Goal: Information Seeking & Learning: Learn about a topic

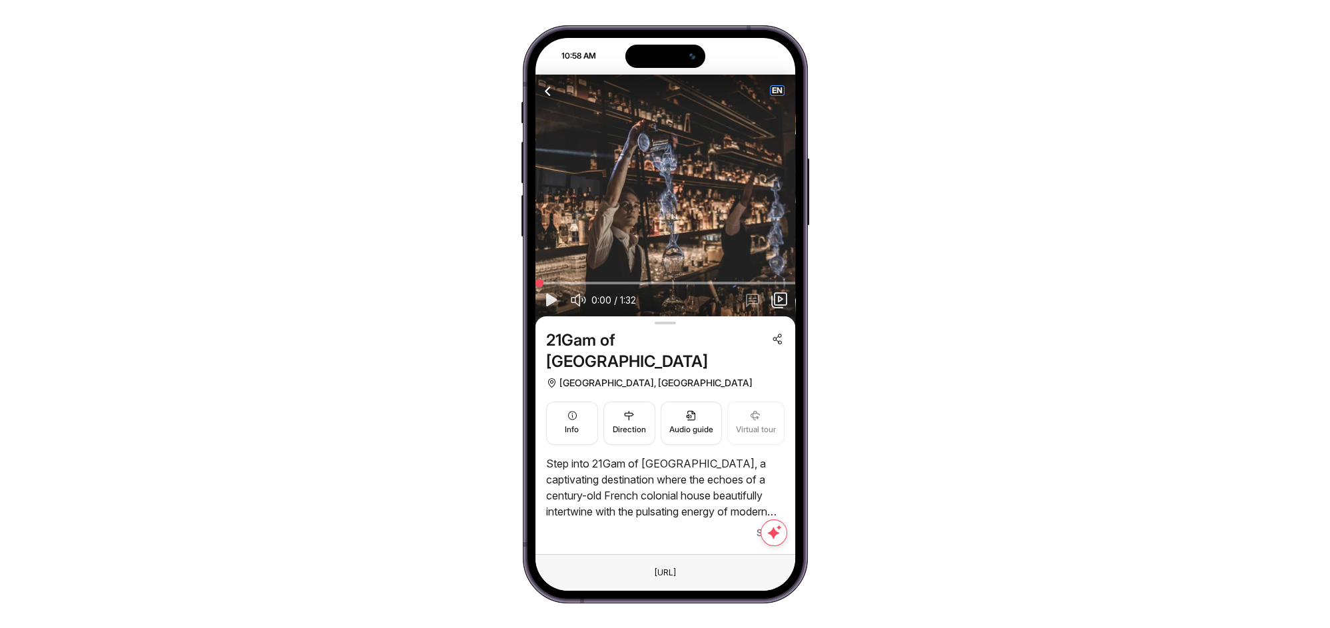
click at [774, 93] on span "EN" at bounding box center [776, 90] width 13 height 9
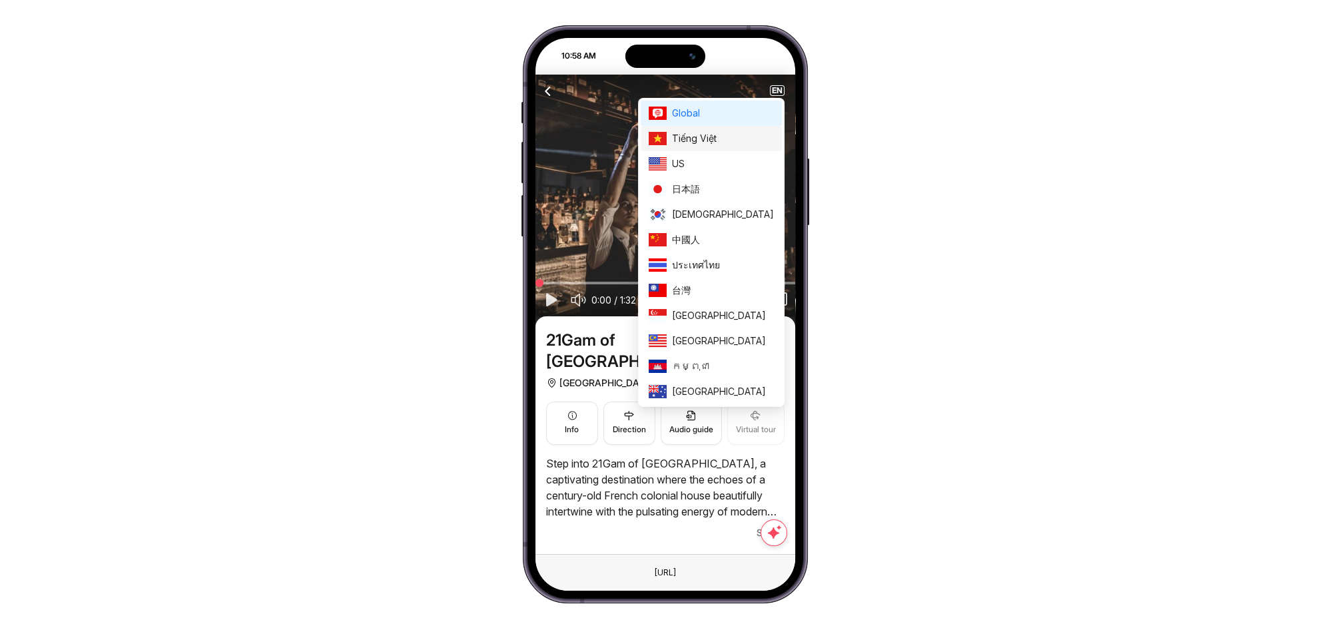
click at [736, 134] on span "Tiếng Việt" at bounding box center [723, 138] width 102 height 15
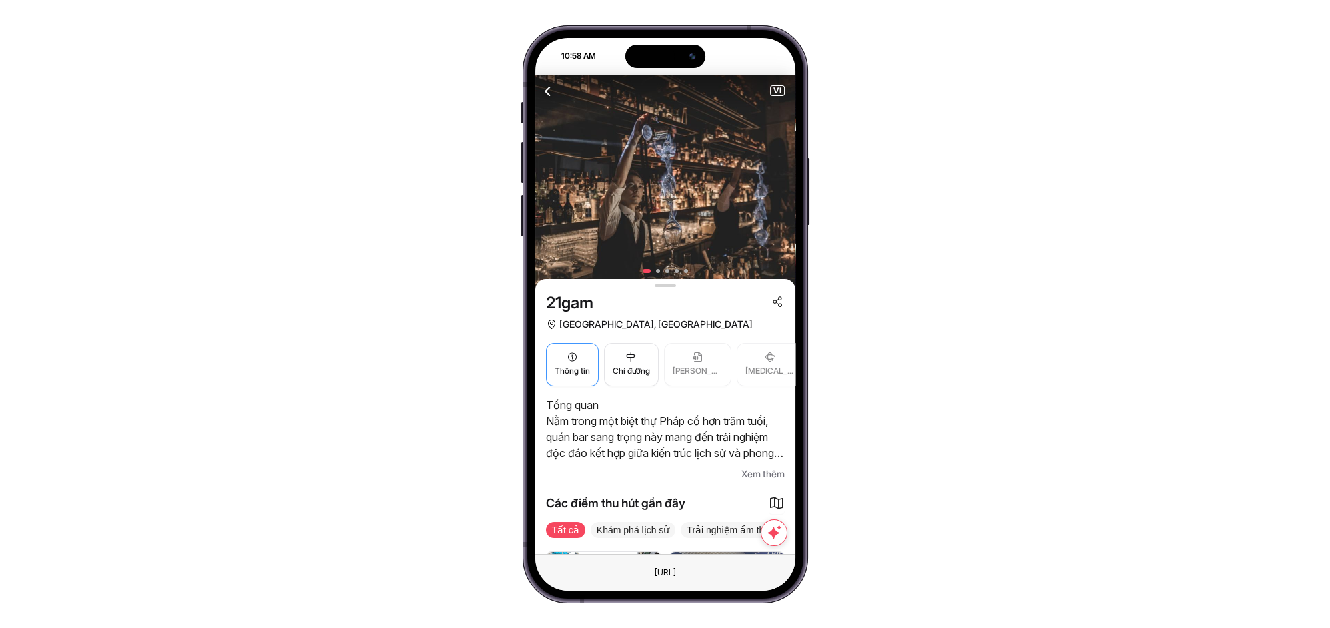
click at [563, 356] on button "Thông tin" at bounding box center [572, 364] width 53 height 43
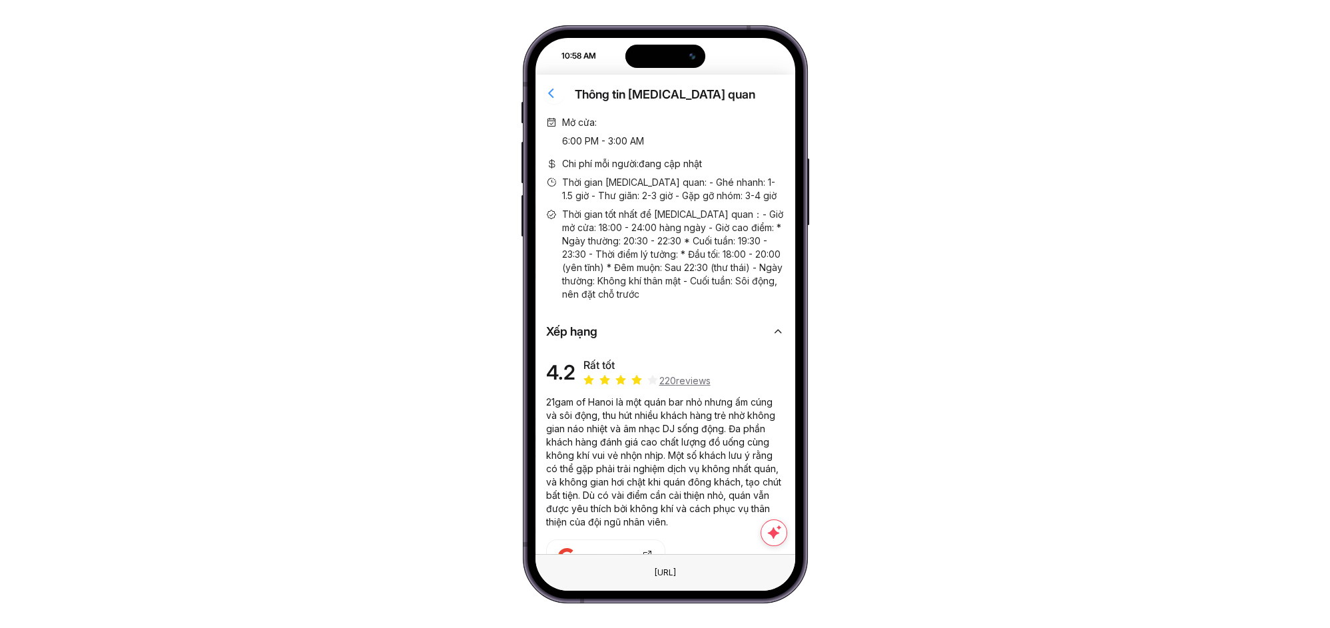
click at [547, 95] on icon "button" at bounding box center [551, 93] width 17 height 17
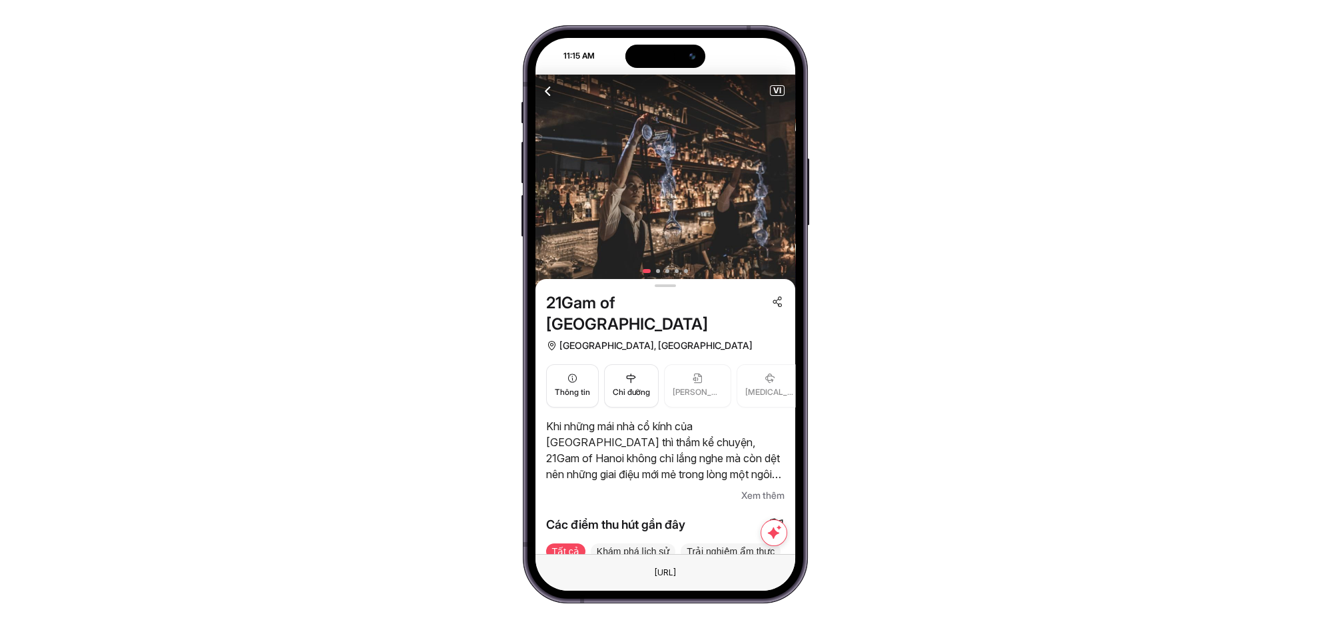
scroll to position [99, 0]
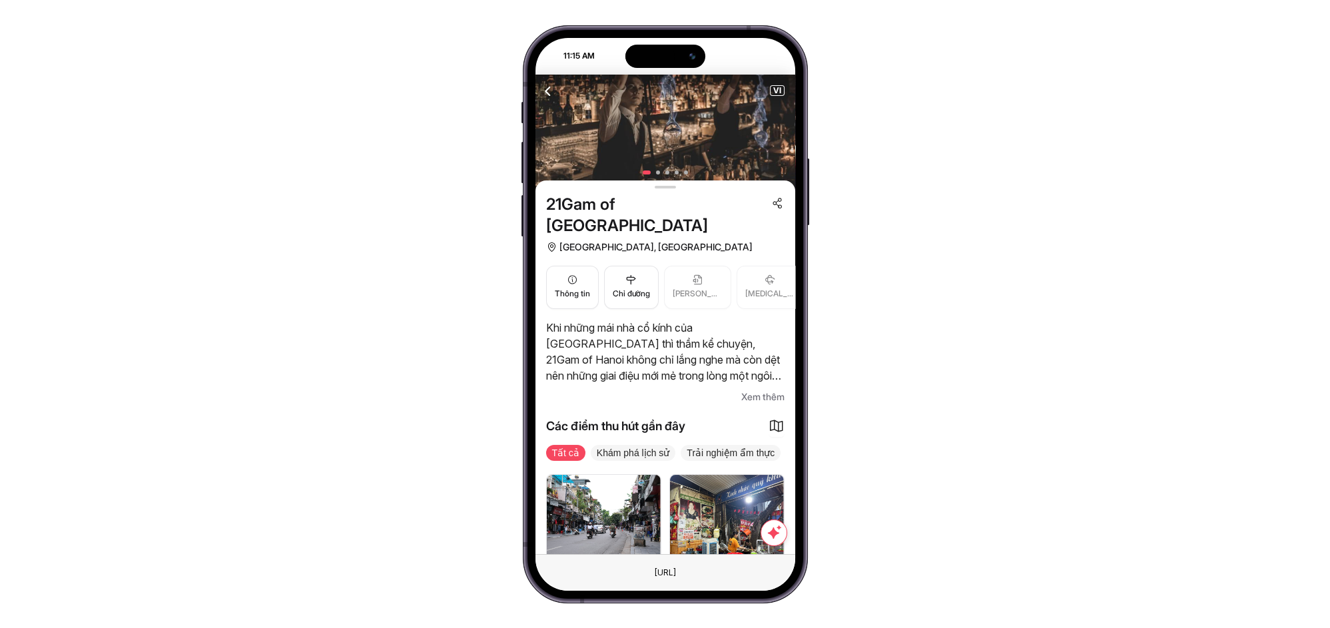
click at [772, 389] on span "Xem thêm" at bounding box center [762, 397] width 43 height 16
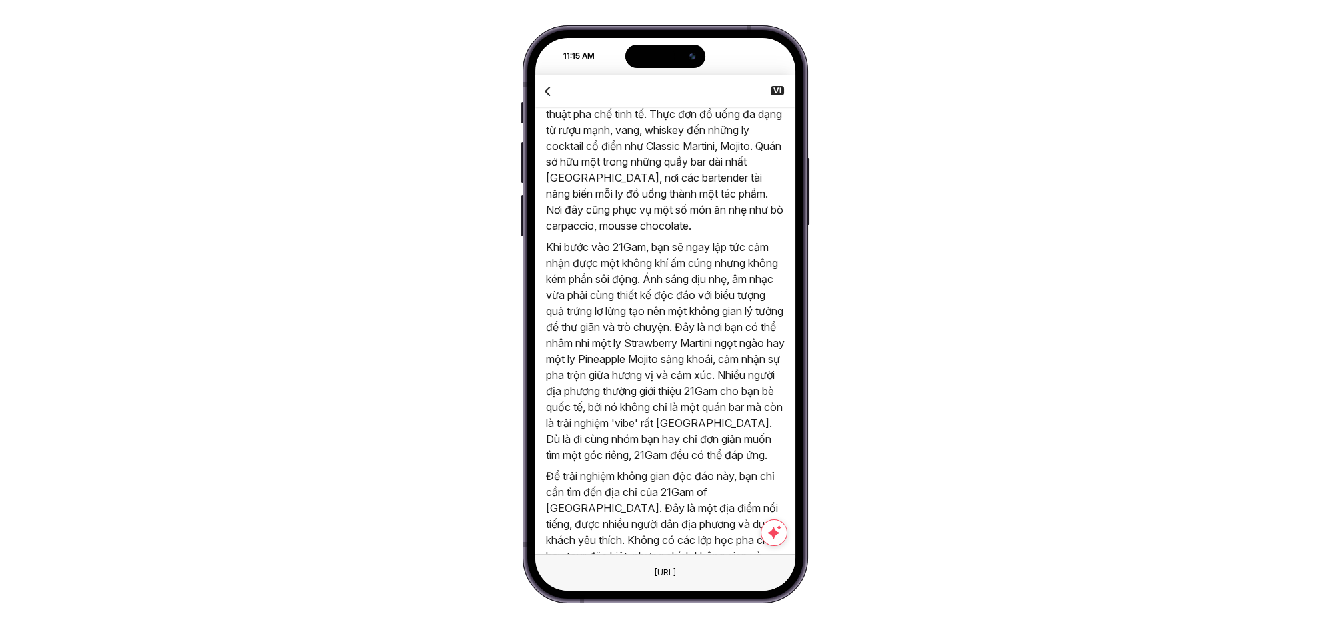
scroll to position [197, 0]
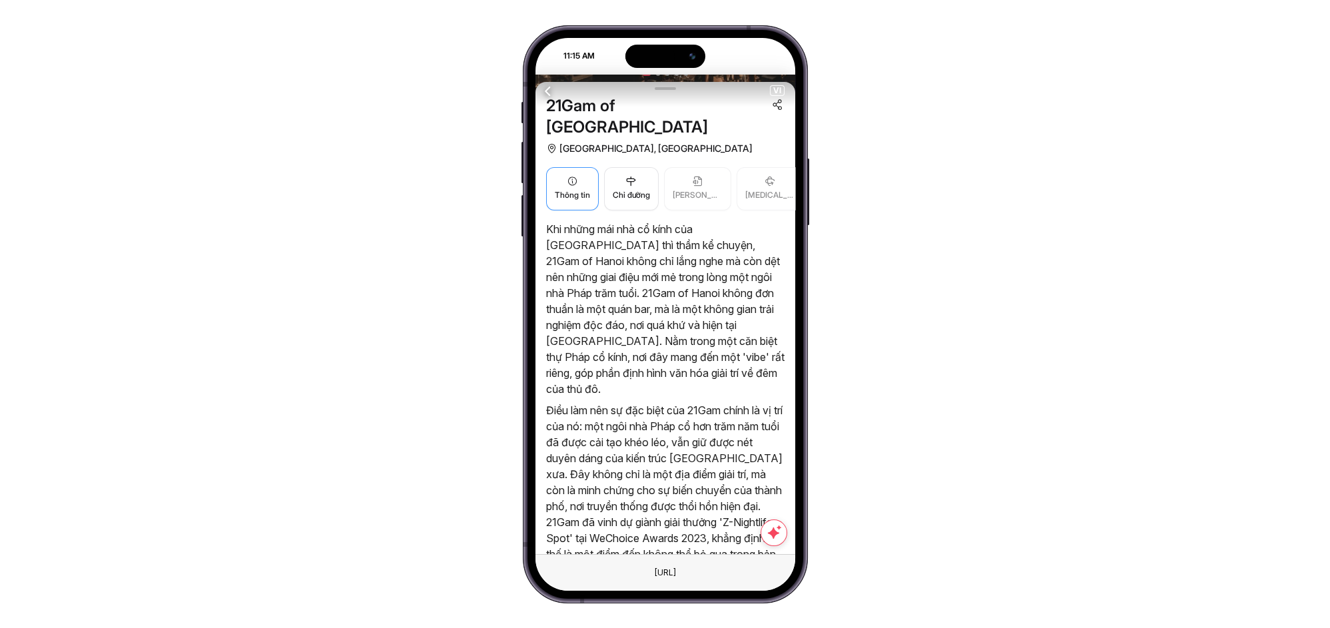
click at [575, 189] on span "Thông tin" at bounding box center [572, 195] width 35 height 13
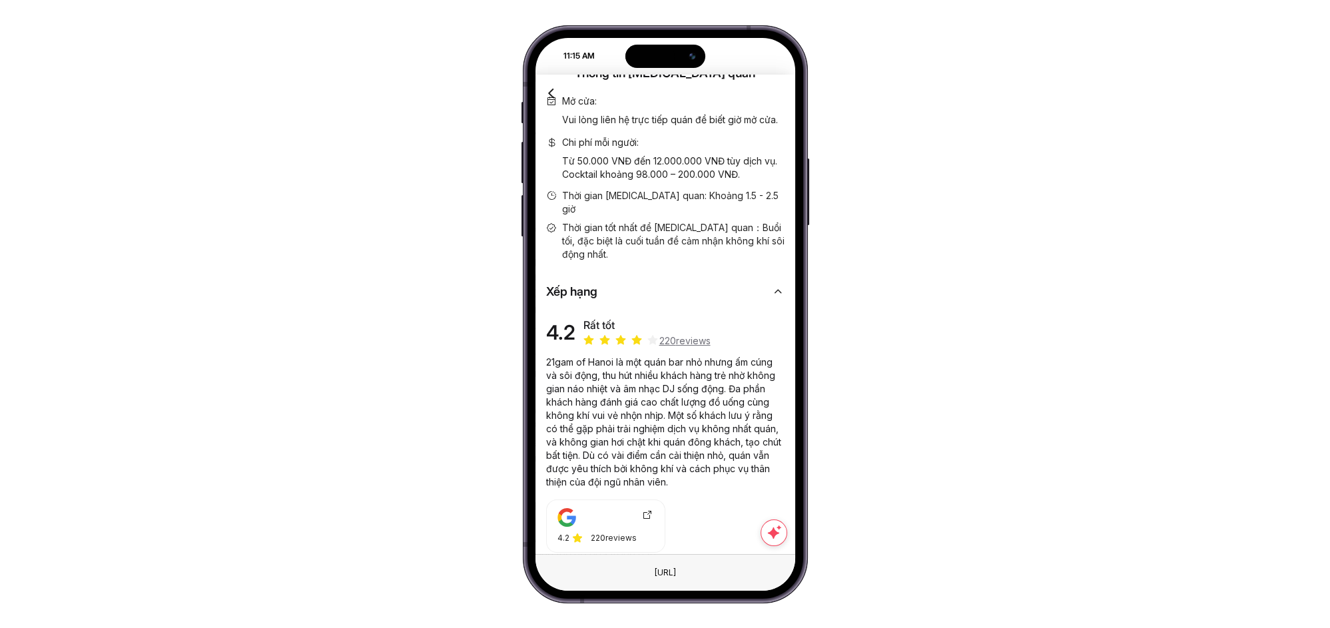
scroll to position [0, 0]
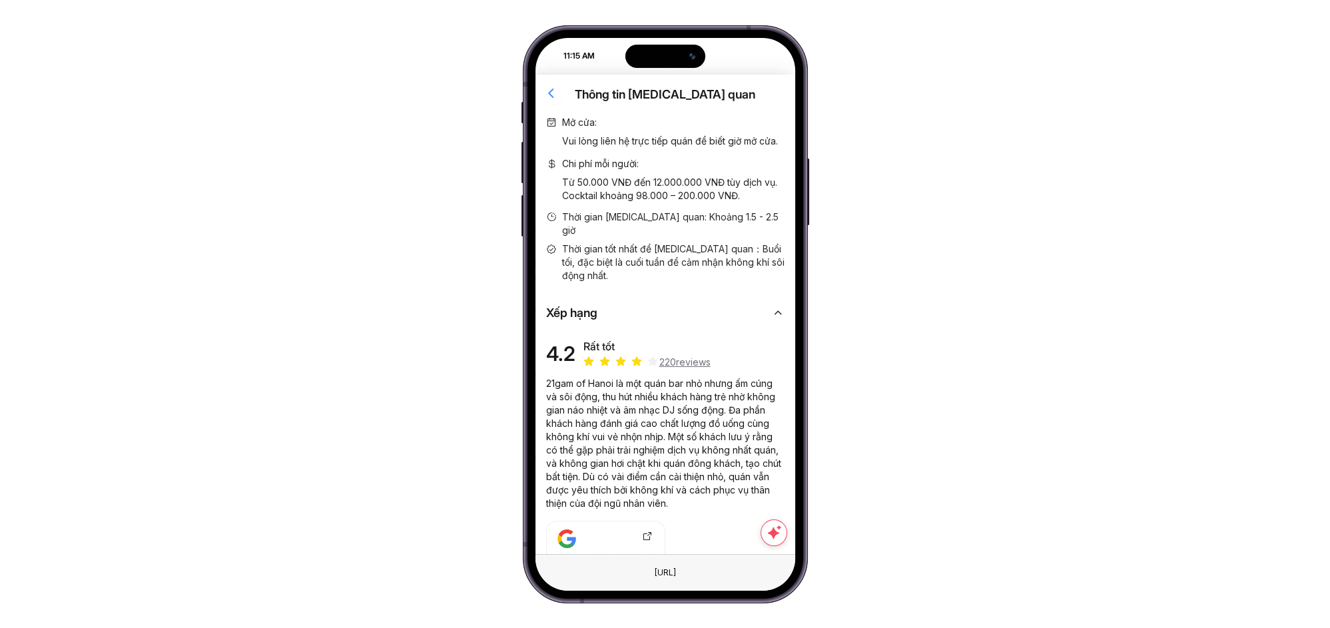
click at [547, 91] on icon "button" at bounding box center [551, 93] width 17 height 17
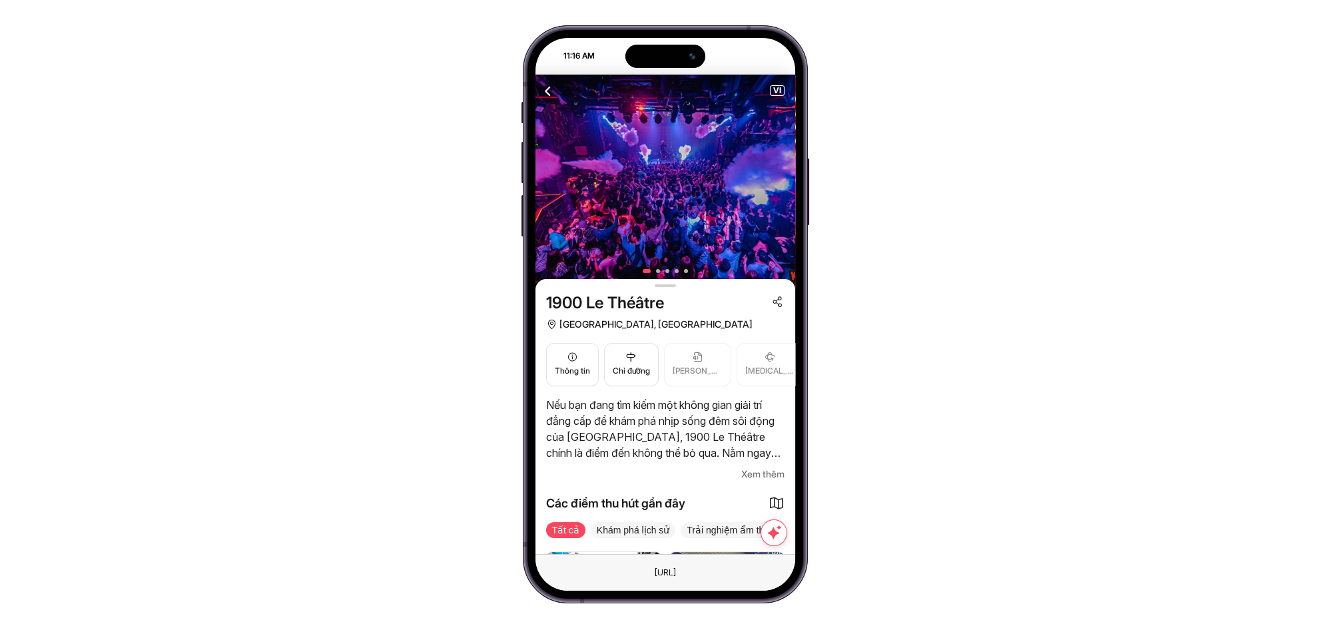
scroll to position [99, 0]
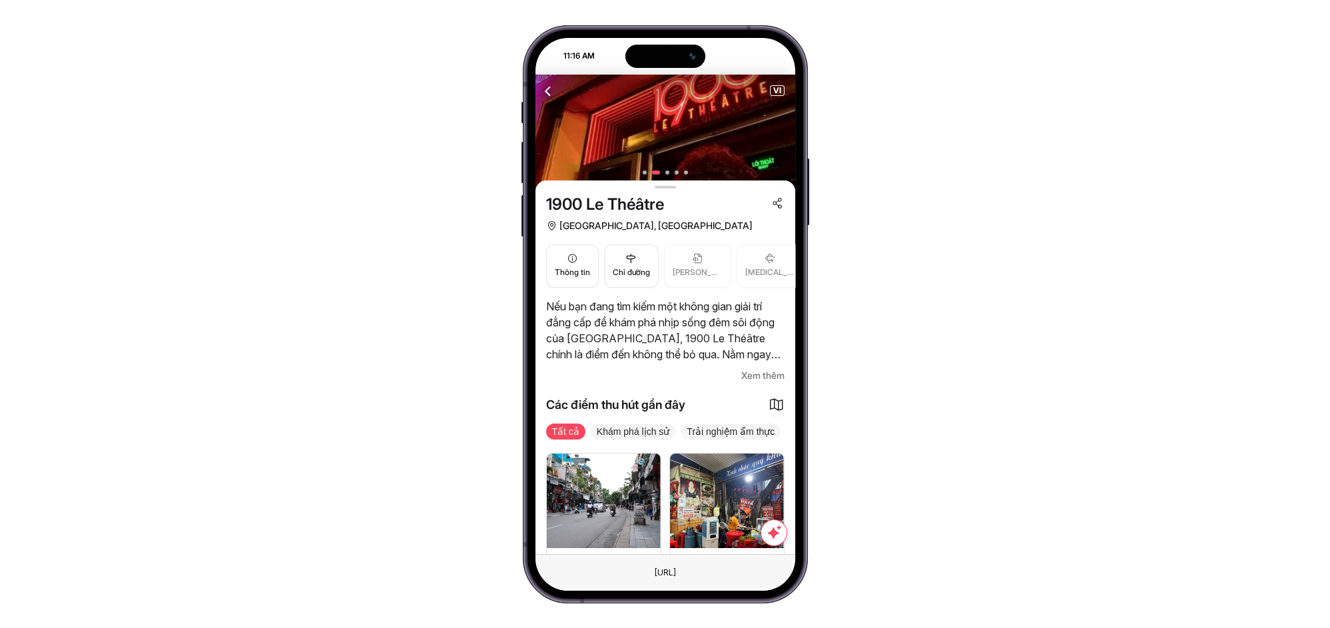
click at [753, 380] on span "Xem thêm" at bounding box center [762, 376] width 43 height 16
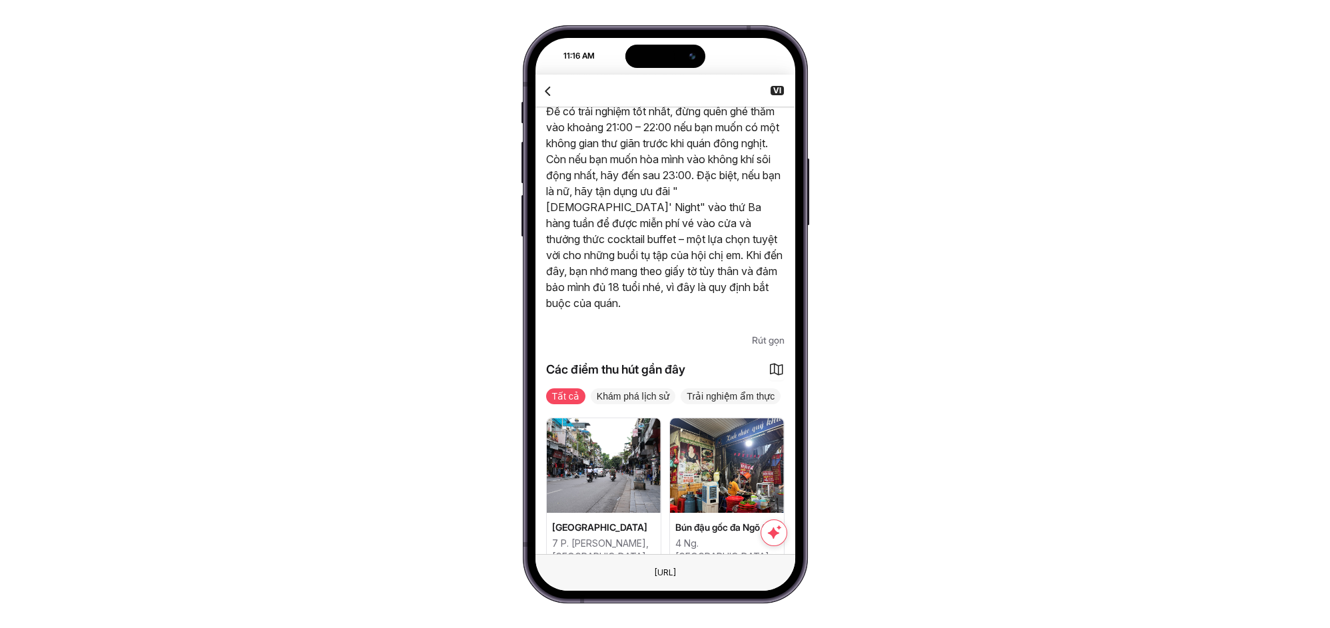
scroll to position [1017, 0]
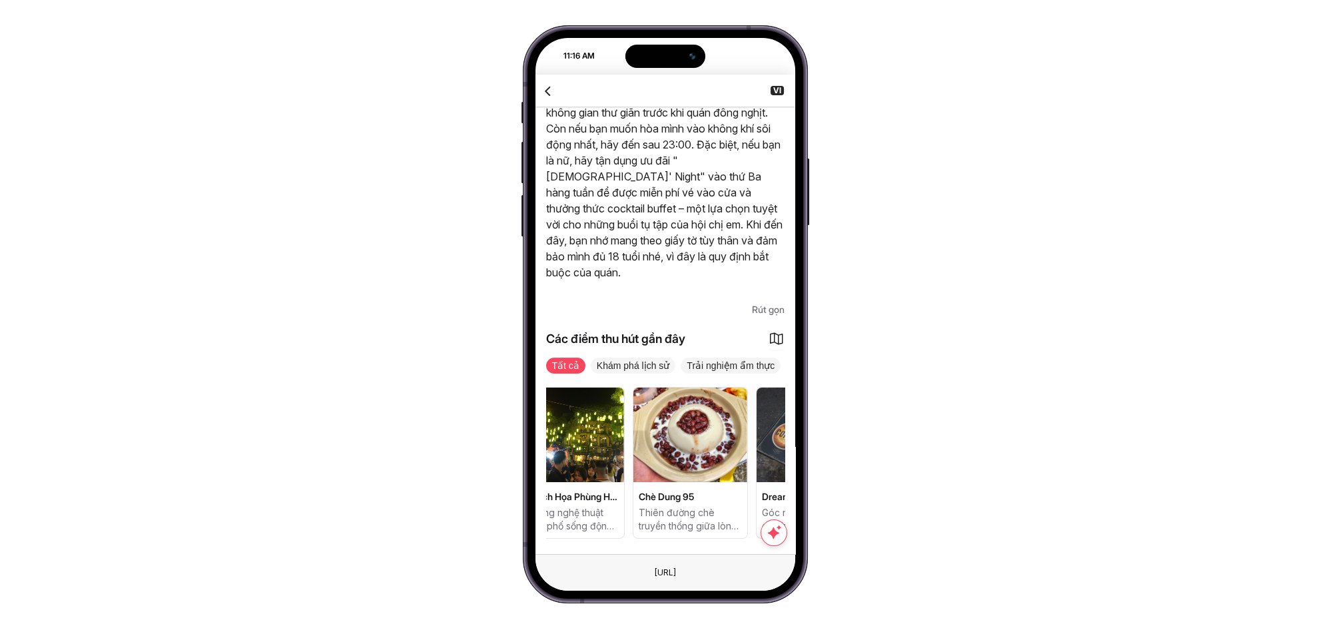
drag, startPoint x: 689, startPoint y: 459, endPoint x: 550, endPoint y: 453, distance: 138.6
click at [501, 453] on div "Quảng trường Đông Kinh Nghĩa Thục 7 P. Đinh Tiên Hoàng, Hàng Trống, Hoàn Kiếm, …" at bounding box center [382, 463] width 238 height 152
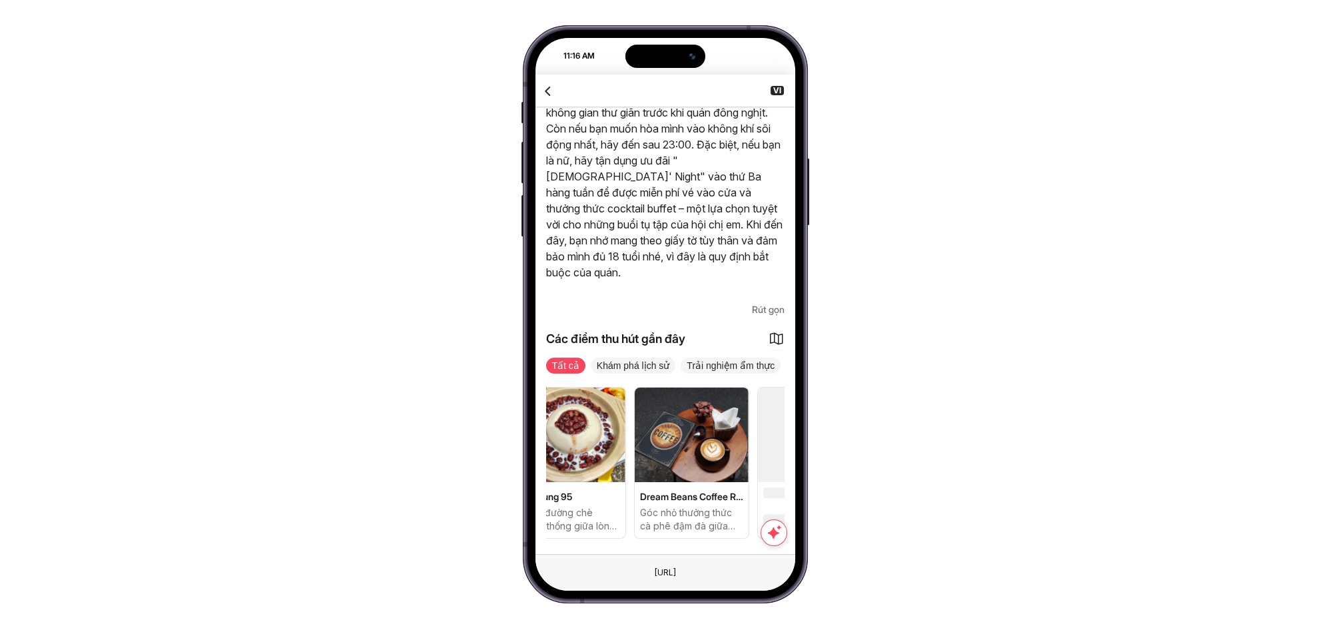
scroll to position [0, 409]
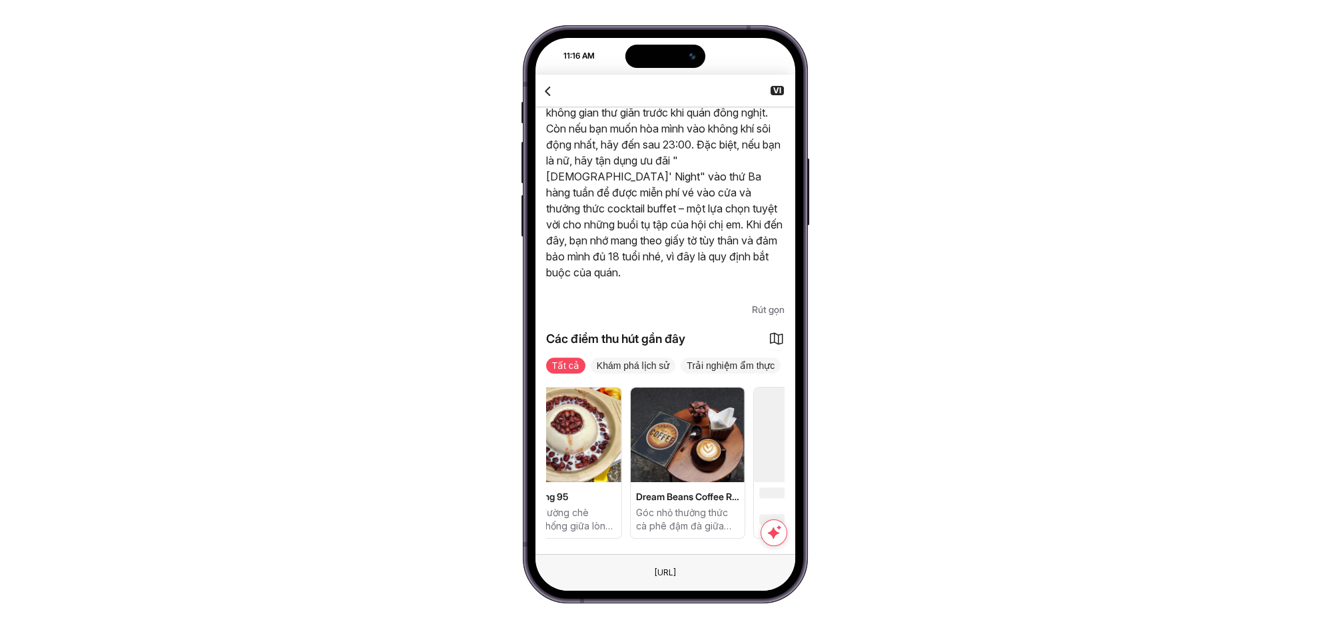
drag, startPoint x: 706, startPoint y: 443, endPoint x: 643, endPoint y: 459, distance: 65.1
click at [376, 459] on div "Quảng trường Đông Kinh Nghĩa Thục 7 P. Đinh Tiên Hoàng, Hàng Trống, Hoàn Kiếm, …" at bounding box center [256, 463] width 238 height 152
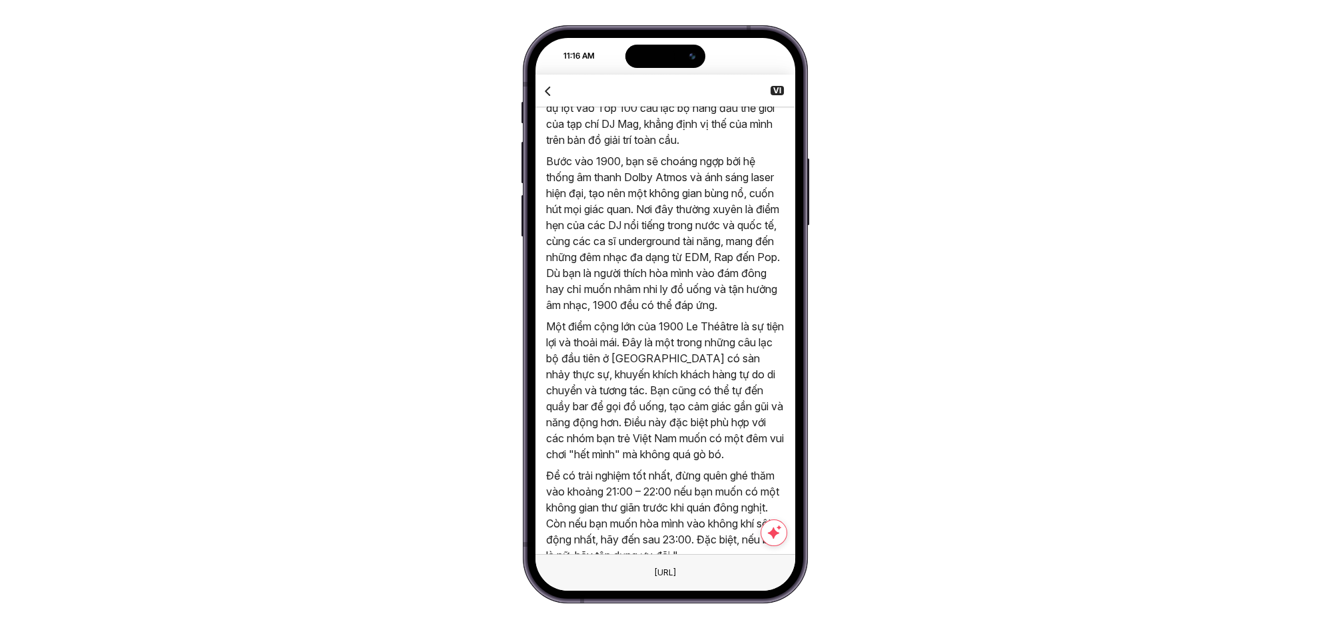
scroll to position [425, 0]
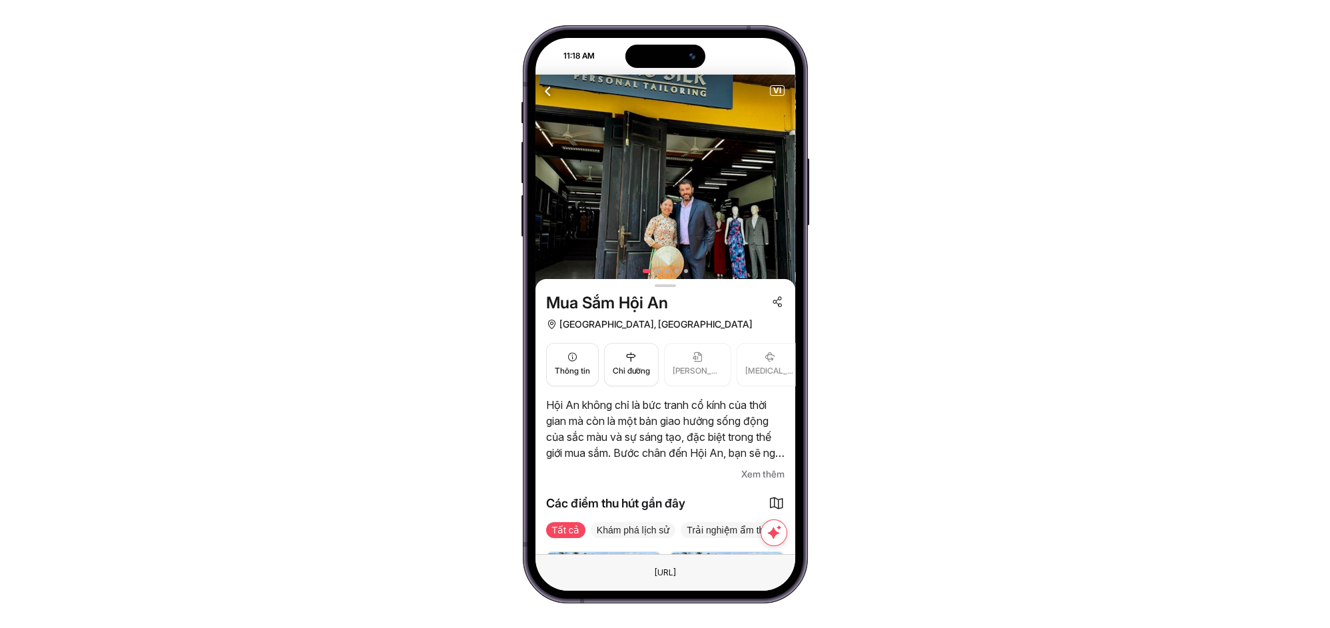
drag, startPoint x: 620, startPoint y: 402, endPoint x: 669, endPoint y: 406, distance: 49.5
click at [665, 406] on p "Hội An không chỉ là bức tranh cổ kính của thời gian mà còn là một bản giao hưởn…" at bounding box center [665, 429] width 238 height 64
click at [754, 470] on span "Xem thêm" at bounding box center [762, 474] width 43 height 16
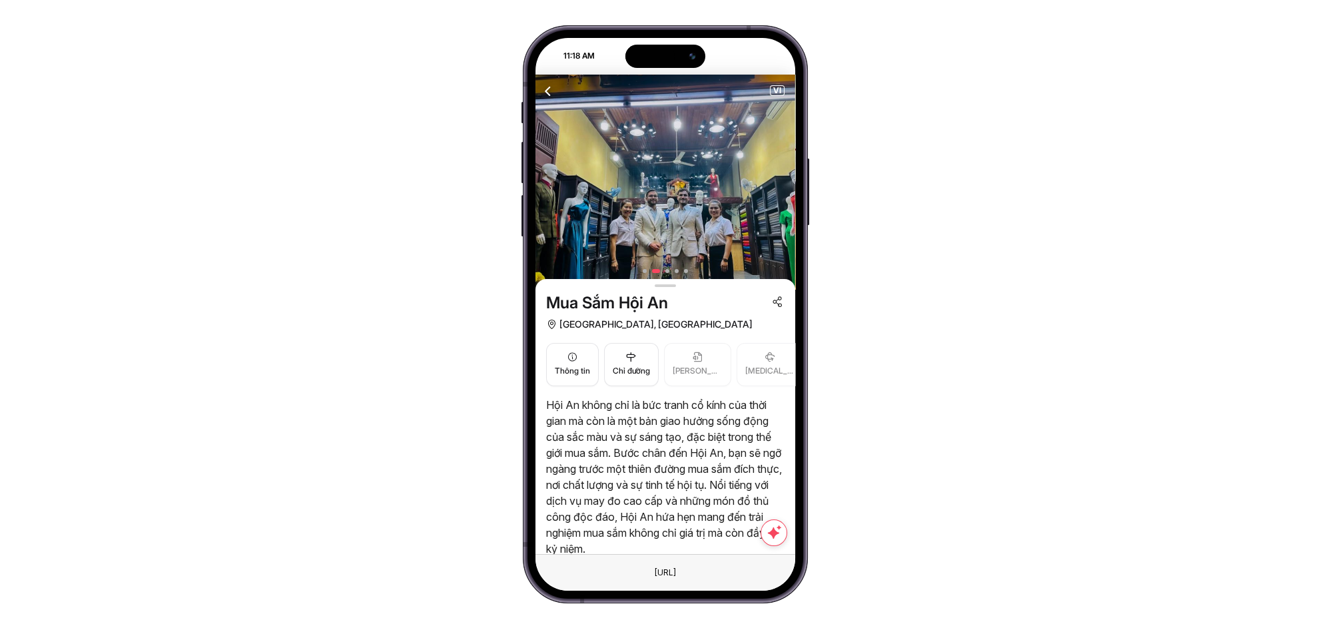
drag, startPoint x: 549, startPoint y: 302, endPoint x: 673, endPoint y: 319, distance: 125.7
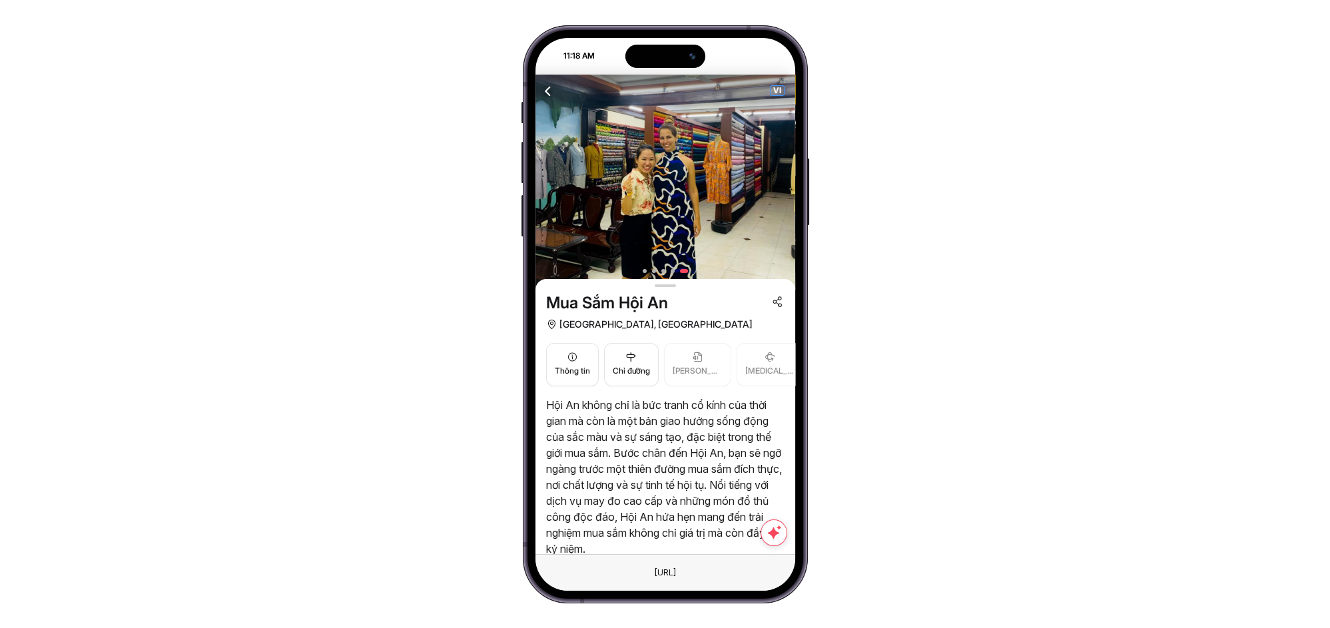
click at [777, 86] on span "VI" at bounding box center [776, 90] width 13 height 9
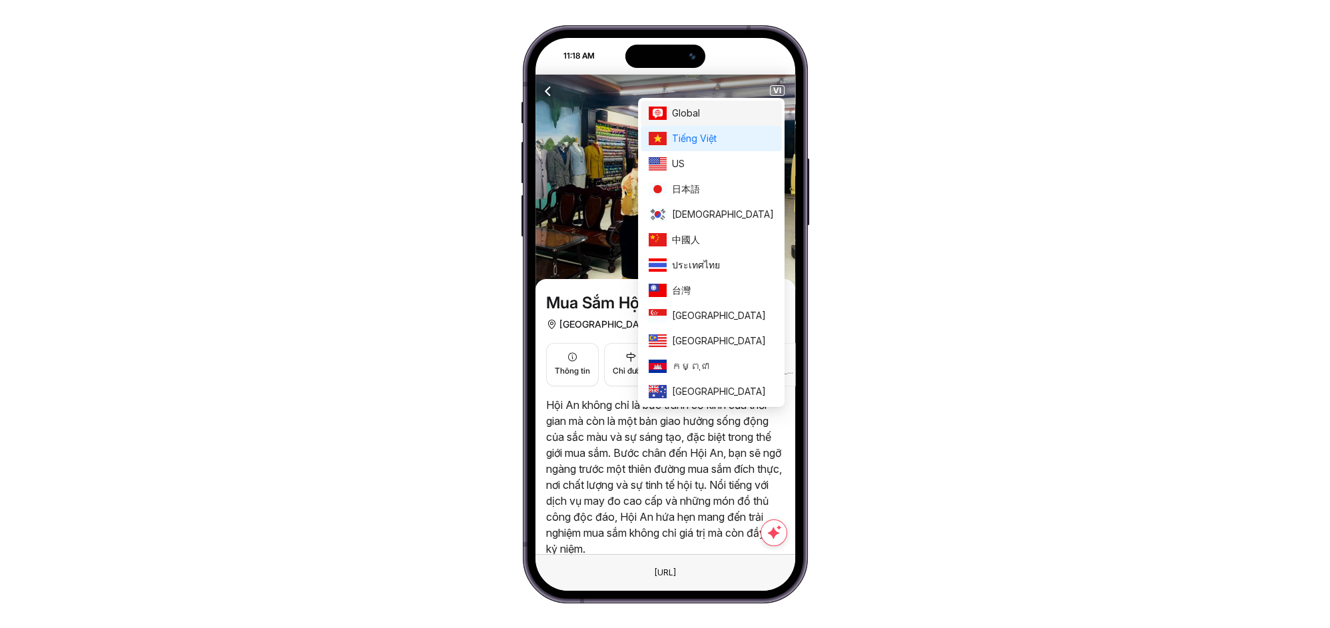
click at [738, 114] on span "Global" at bounding box center [723, 113] width 102 height 15
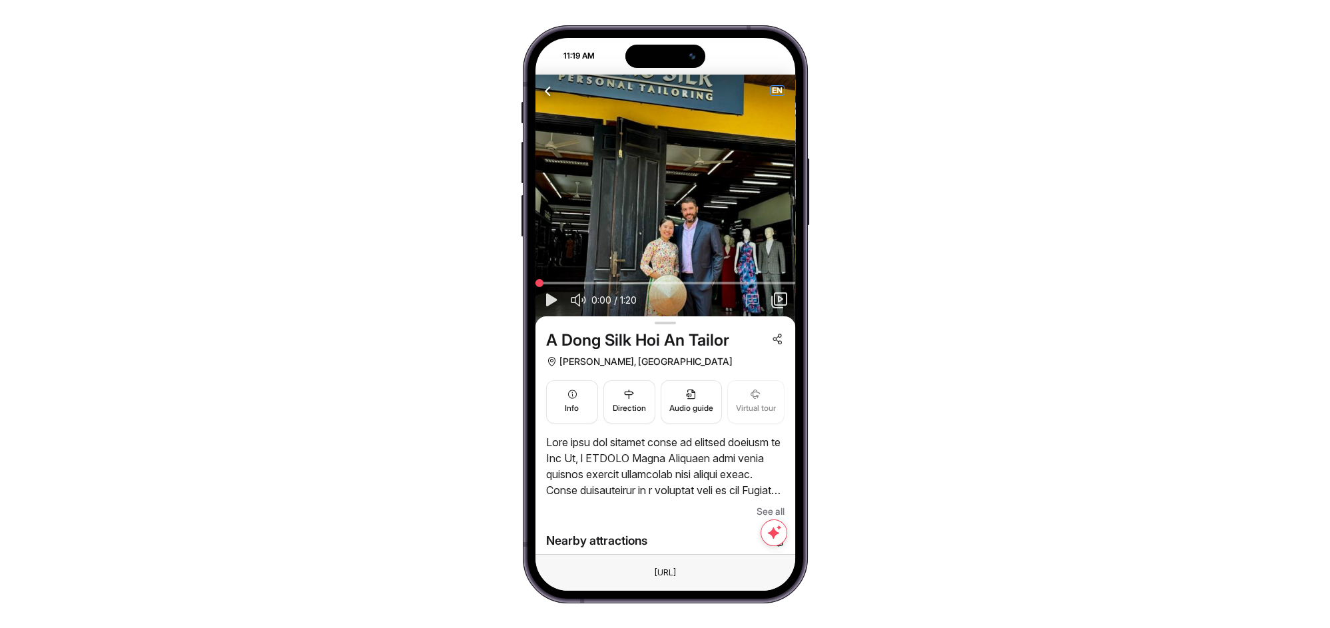
click at [774, 91] on span "EN" at bounding box center [776, 90] width 13 height 9
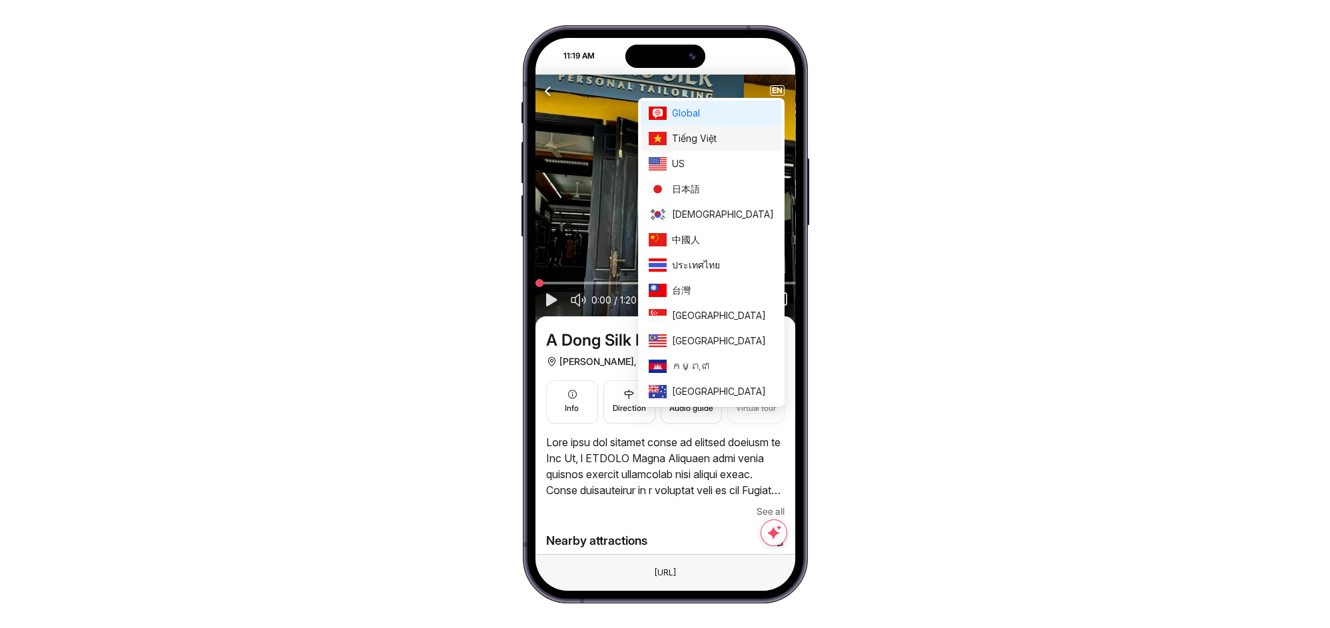
click at [756, 133] on span "Tiếng Việt" at bounding box center [723, 138] width 102 height 15
